Goal: Transaction & Acquisition: Purchase product/service

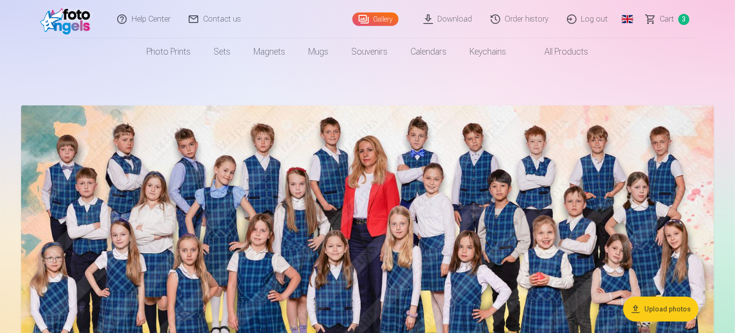
click at [623, 22] on link "Global" at bounding box center [627, 19] width 19 height 38
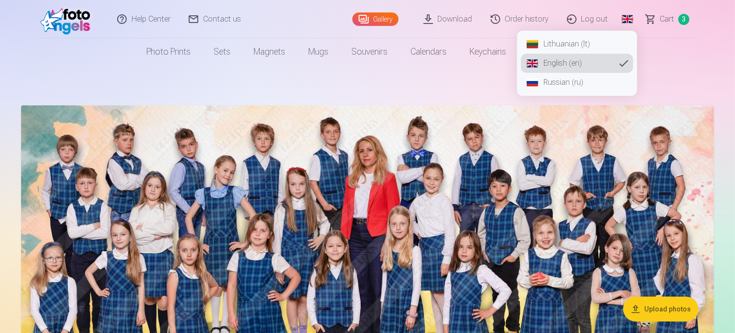
click at [570, 43] on link "Lithuanian (lt)" at bounding box center [577, 44] width 112 height 19
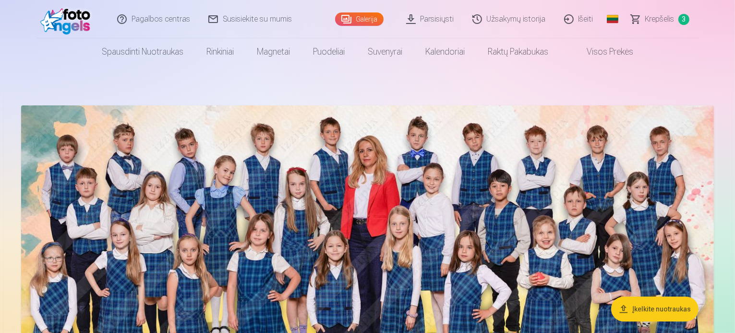
click at [530, 22] on link "Užsakymų istorija" at bounding box center [510, 19] width 92 height 38
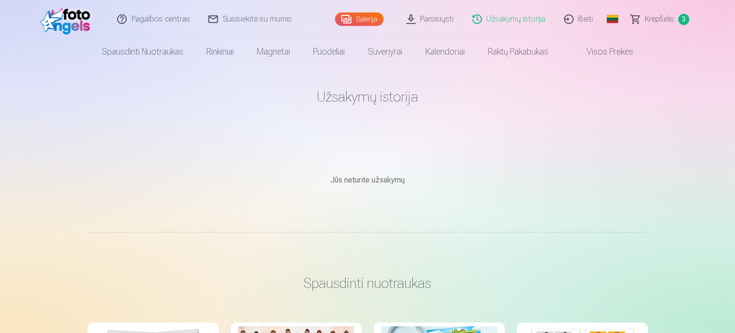
click at [530, 22] on link "Užsakymų istorija" at bounding box center [510, 19] width 92 height 38
click at [660, 17] on span "Krepšelis" at bounding box center [659, 19] width 29 height 12
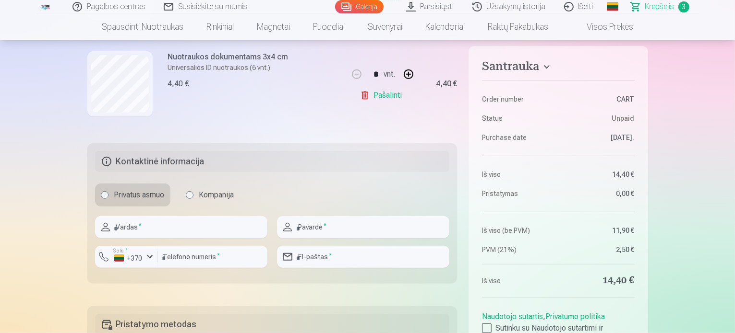
scroll to position [394, 0]
click at [205, 227] on input "text" at bounding box center [181, 227] width 172 height 22
type input "******"
click at [340, 226] on input "text" at bounding box center [363, 227] width 172 height 22
type input "******"
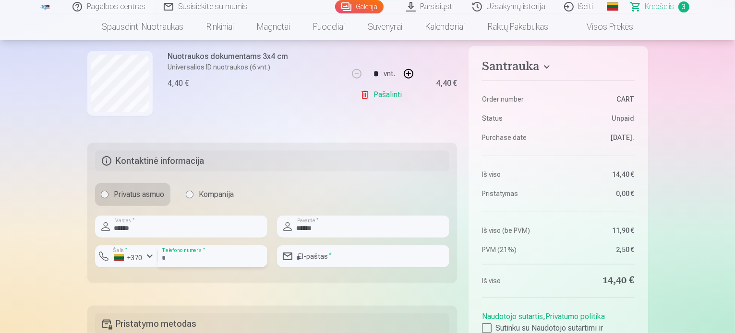
click at [209, 262] on input "number" at bounding box center [212, 257] width 110 height 22
type input "********"
click at [359, 253] on input "email" at bounding box center [363, 257] width 172 height 22
type input "**********"
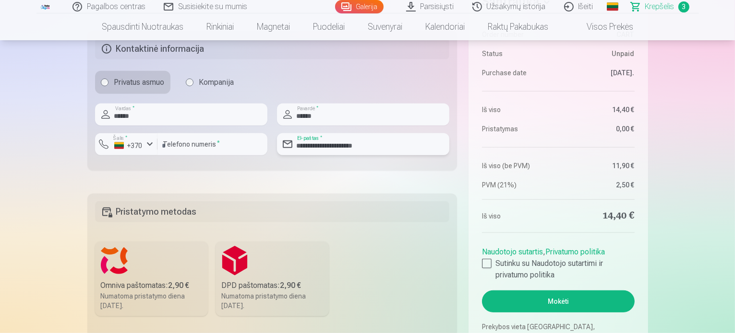
scroll to position [515, 0]
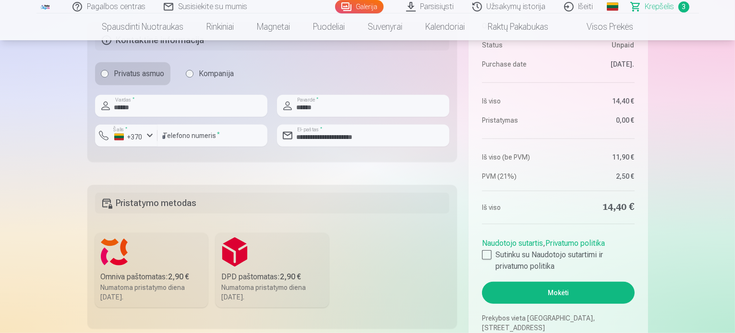
click at [266, 200] on h5 "Pristatymo metodas" at bounding box center [272, 203] width 355 height 21
click at [192, 269] on label "Omniva paštomatas : 2,90 € Numatoma pristatymo diena 20.09.2025." at bounding box center [151, 270] width 113 height 75
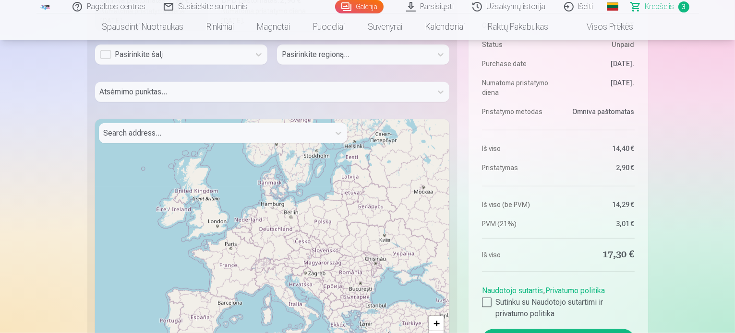
scroll to position [802, 0]
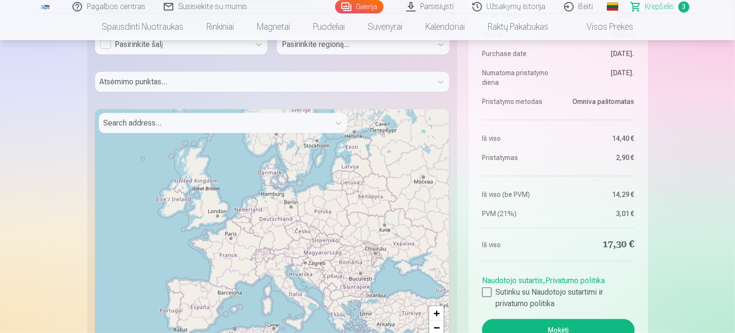
click at [369, 78] on div "Atsėmimo punktas..." at bounding box center [272, 86] width 355 height 28
click at [442, 80] on div "Atsėmimo punktas..." at bounding box center [272, 86] width 355 height 28
click at [240, 46] on div "Pasirinkite šalį" at bounding box center [172, 45] width 145 height 12
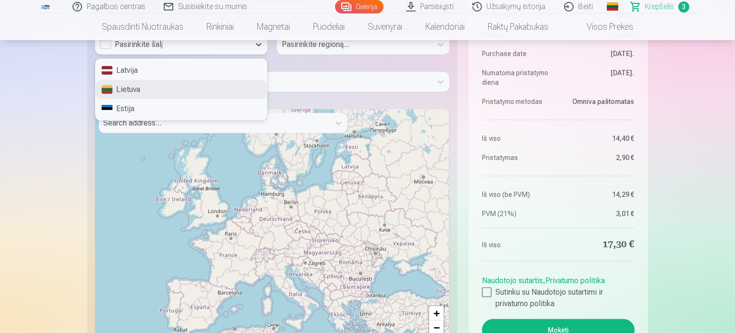
click at [114, 94] on div "Lietuva" at bounding box center [180, 89] width 171 height 19
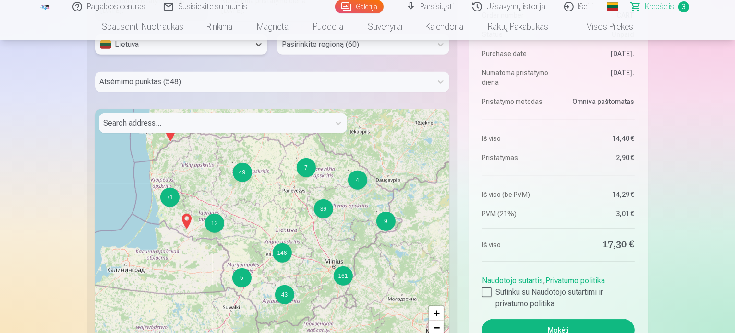
click at [331, 45] on div at bounding box center [354, 44] width 145 height 13
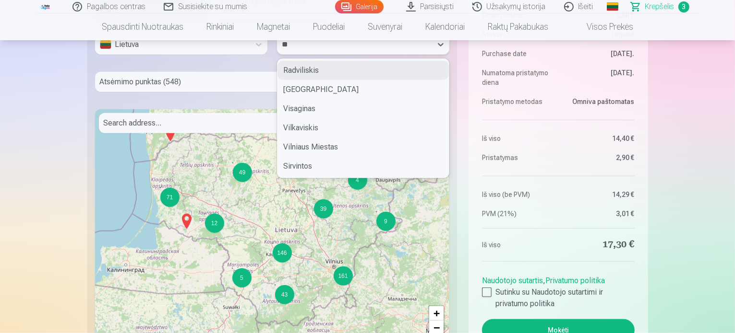
type input "***"
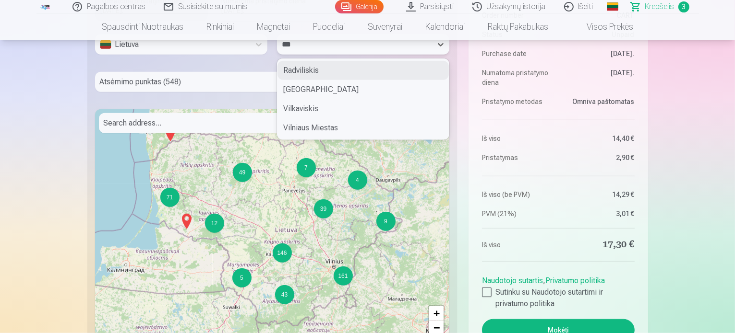
click at [322, 87] on div "Vilnius" at bounding box center [362, 89] width 171 height 19
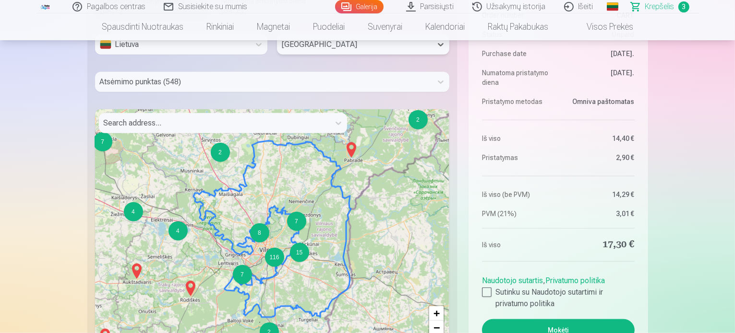
click at [320, 81] on div at bounding box center [264, 81] width 328 height 13
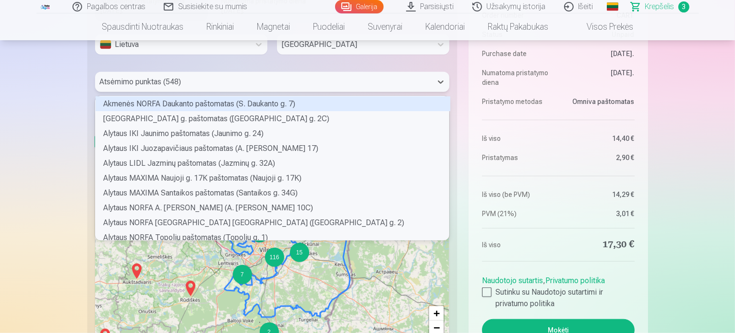
scroll to position [142, 351]
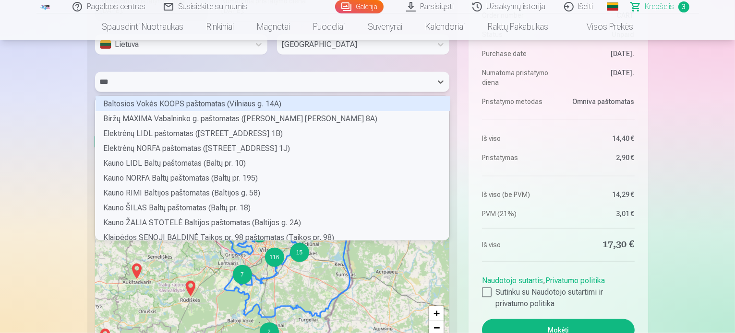
type input "****"
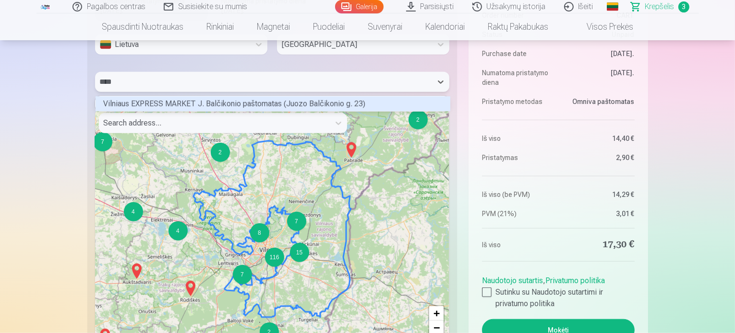
scroll to position [12, 351]
click at [399, 109] on div "Vilniaus EXPRESS MARKET J. Balčikonio paštomatas (Juozo Balčikonio g. 23)" at bounding box center [272, 103] width 355 height 15
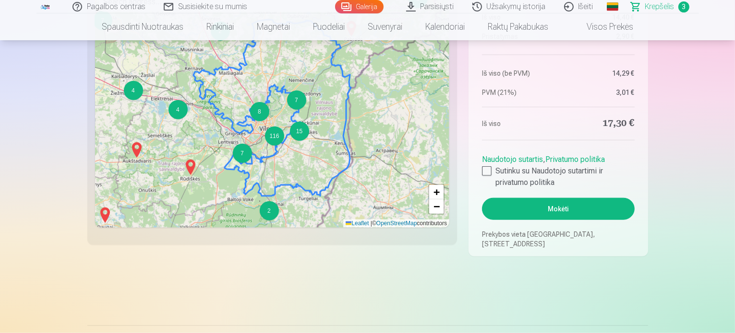
scroll to position [928, 0]
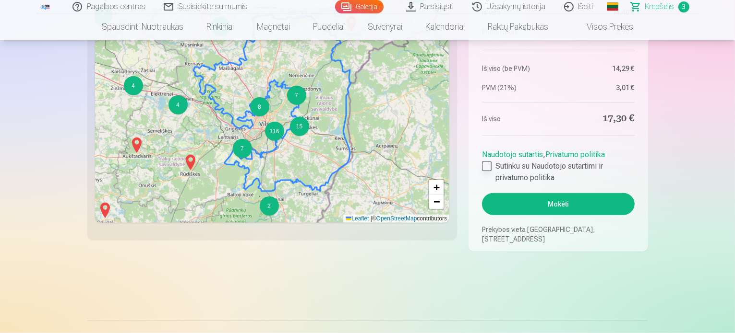
click at [490, 167] on div at bounding box center [487, 167] width 10 height 10
click at [548, 206] on button "Mokėti" at bounding box center [558, 204] width 152 height 22
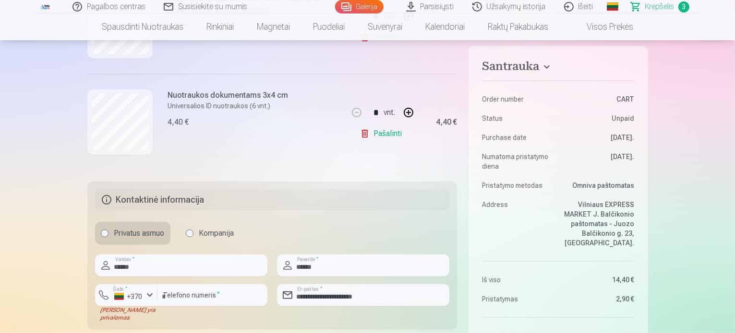
scroll to position [360, 0]
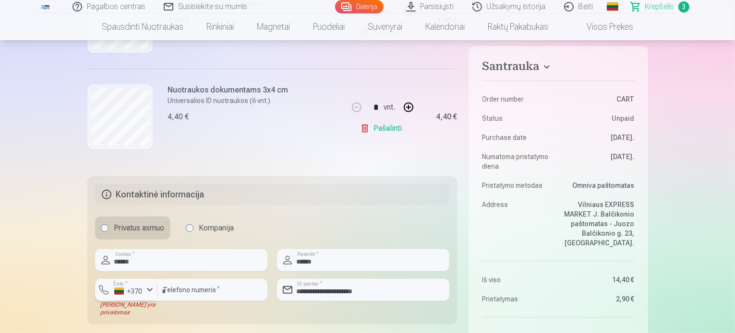
click at [120, 301] on button "Šalis * +370" at bounding box center [126, 290] width 62 height 22
click at [136, 319] on li "+370 Lietuva" at bounding box center [146, 312] width 87 height 19
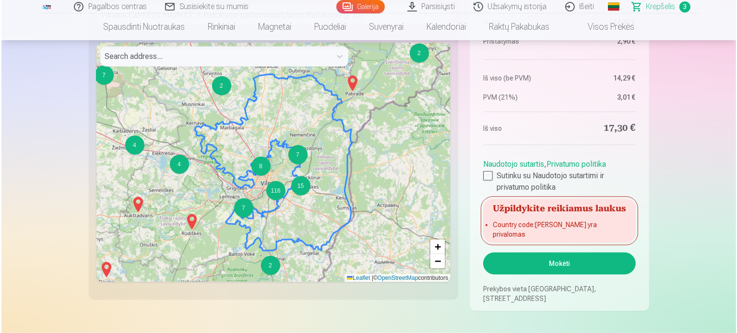
scroll to position [847, 0]
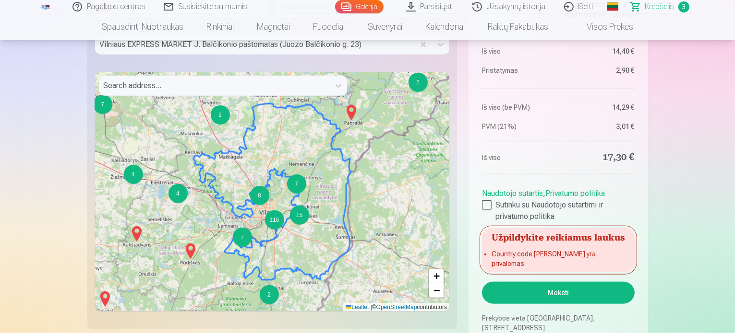
click at [551, 297] on button "Mokėti" at bounding box center [558, 293] width 152 height 22
